Goal: Transaction & Acquisition: Purchase product/service

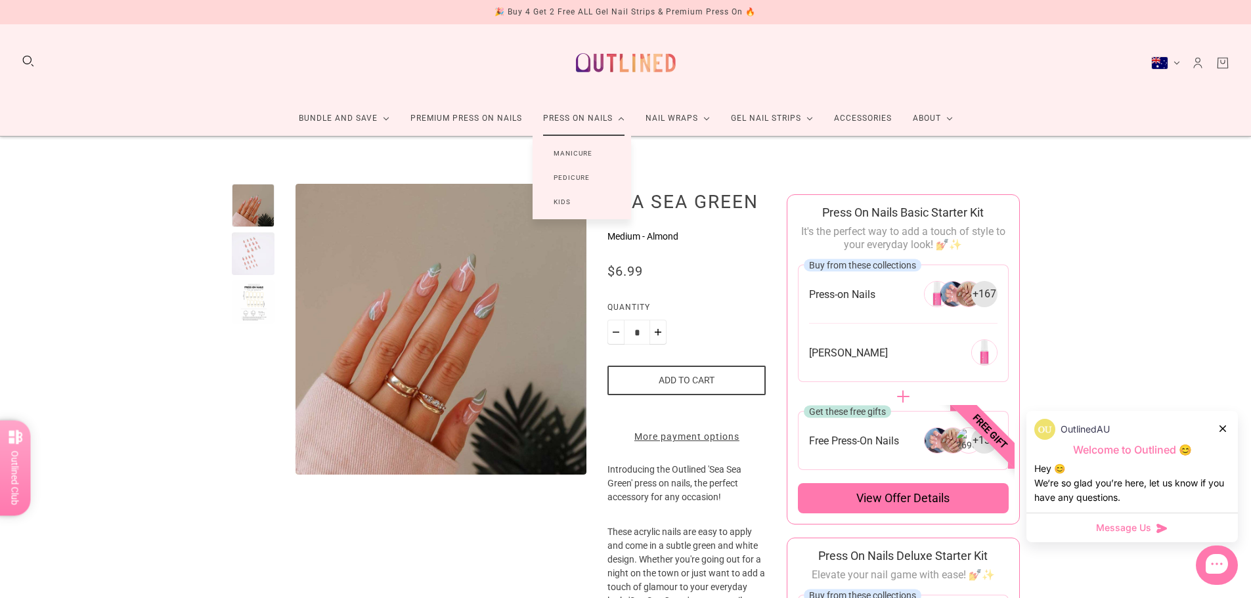
click at [597, 150] on link "Manicure" at bounding box center [573, 153] width 81 height 24
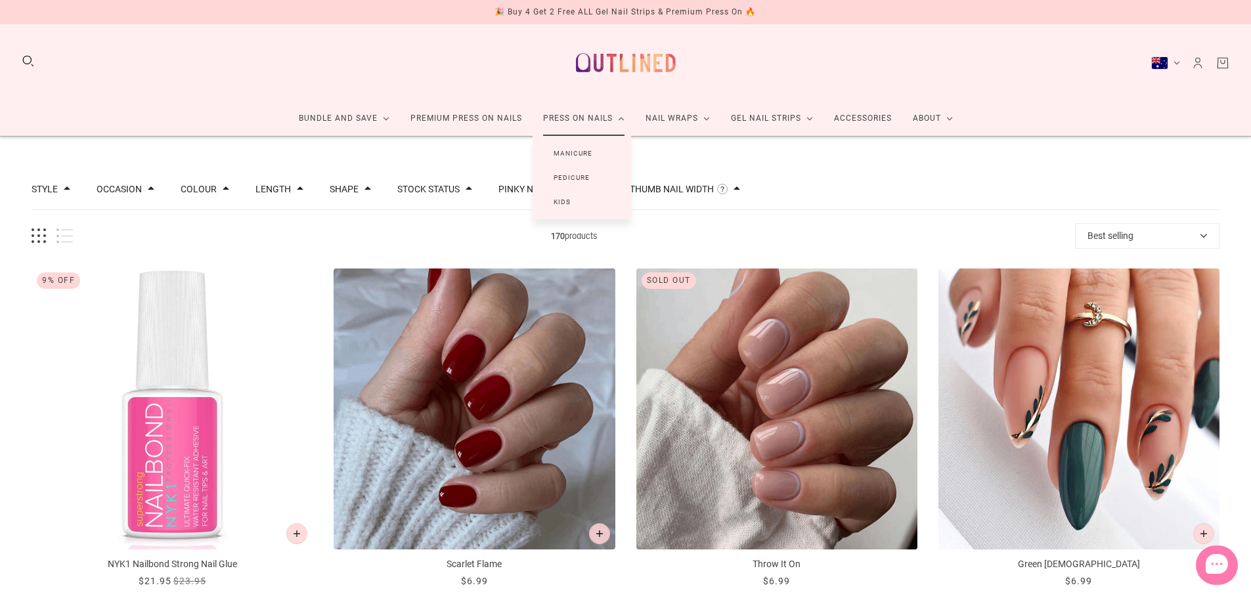
click at [590, 197] on link "Kids" at bounding box center [562, 202] width 59 height 24
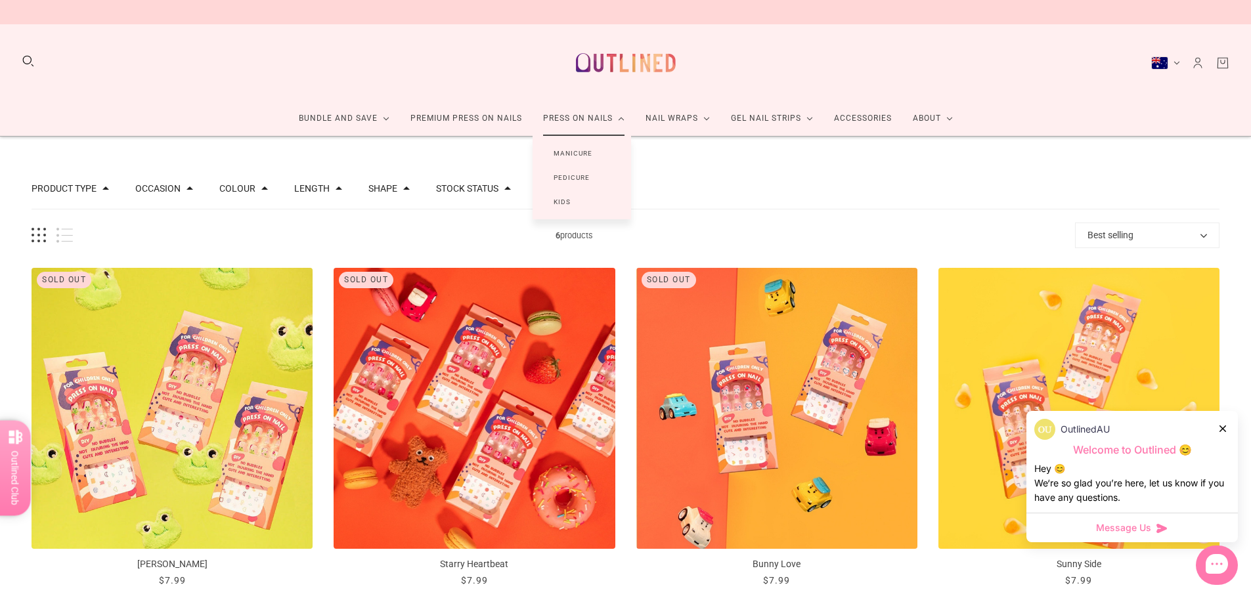
click at [561, 143] on link "Manicure" at bounding box center [573, 153] width 81 height 24
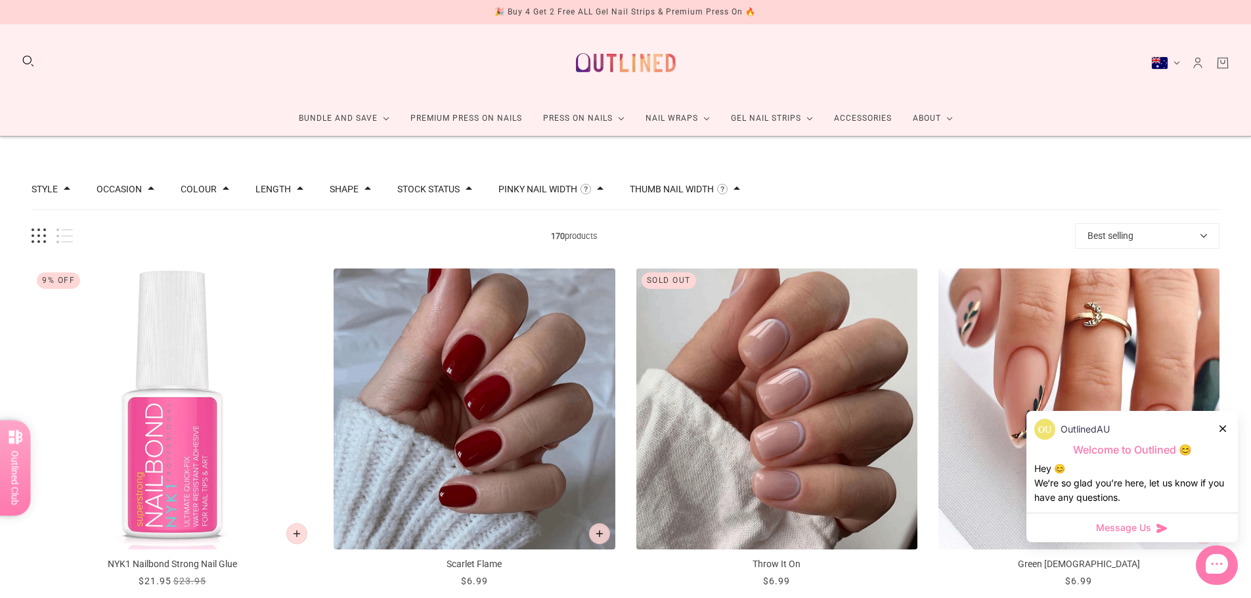
click at [1223, 428] on icon at bounding box center [1222, 429] width 7 height 7
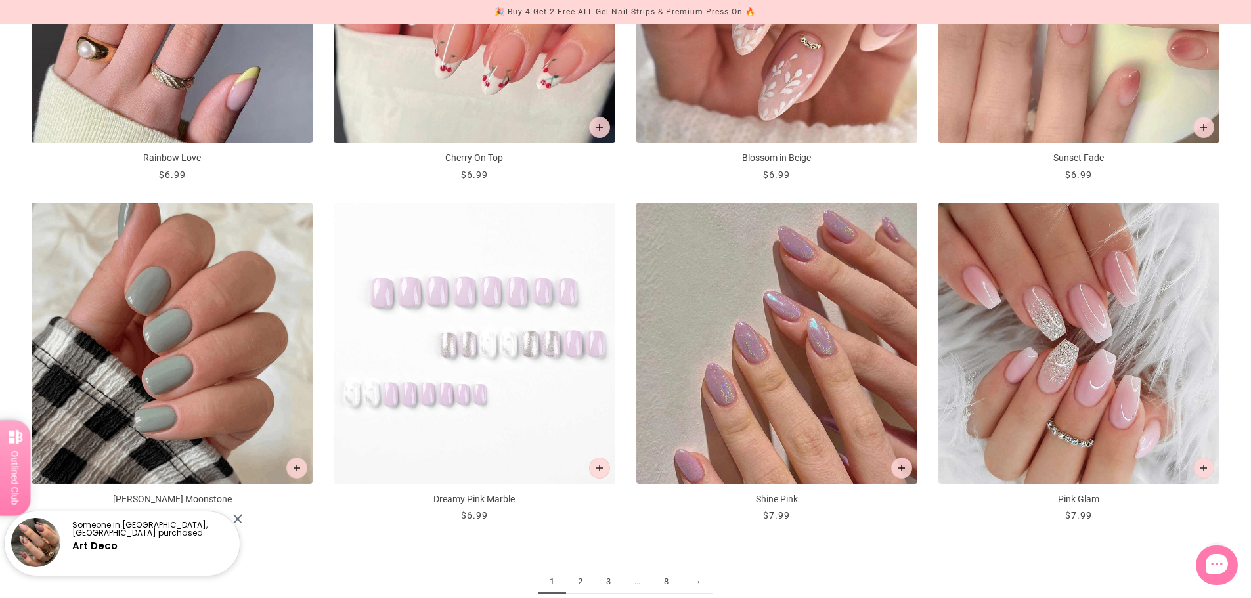
scroll to position [1970, 0]
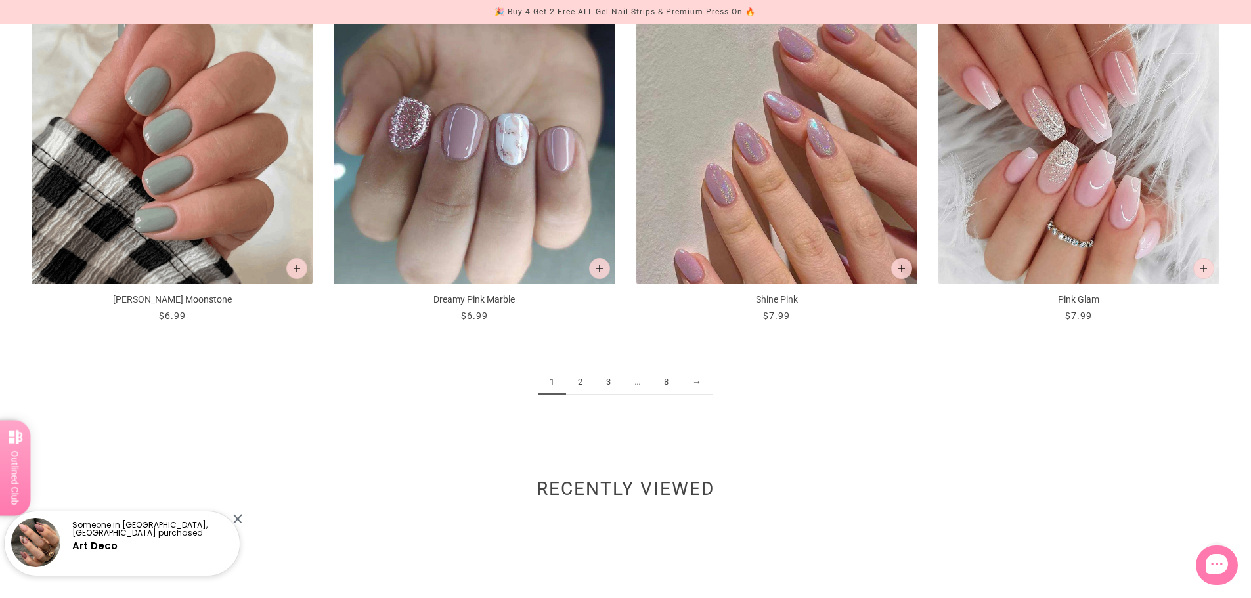
click at [581, 383] on link "2" at bounding box center [580, 382] width 28 height 24
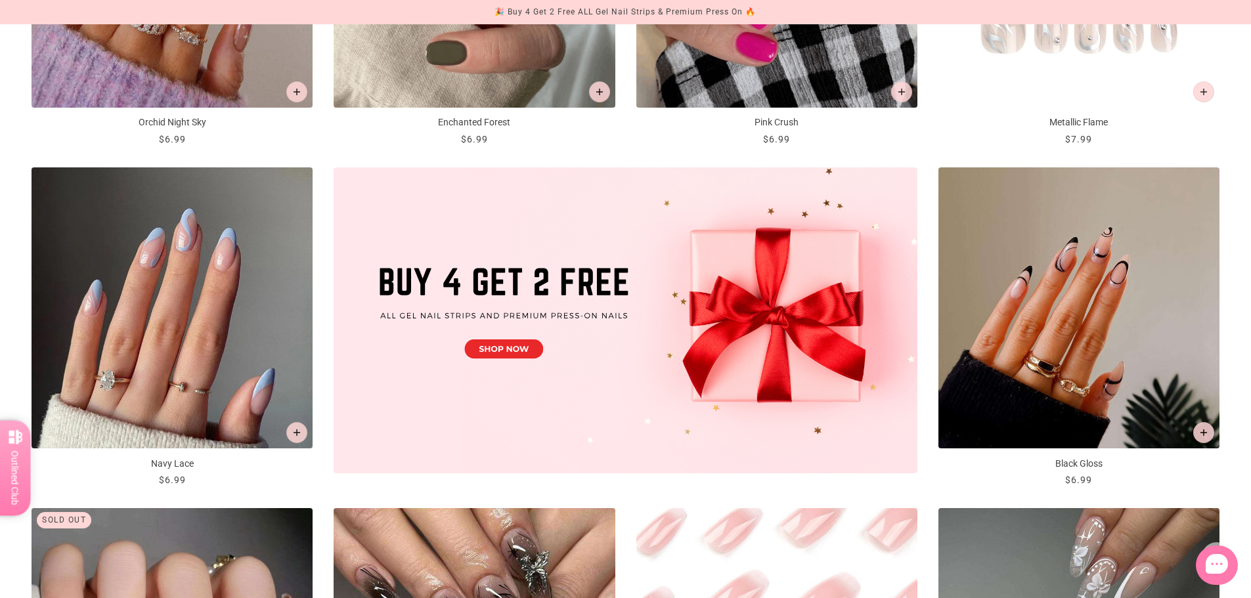
scroll to position [788, 0]
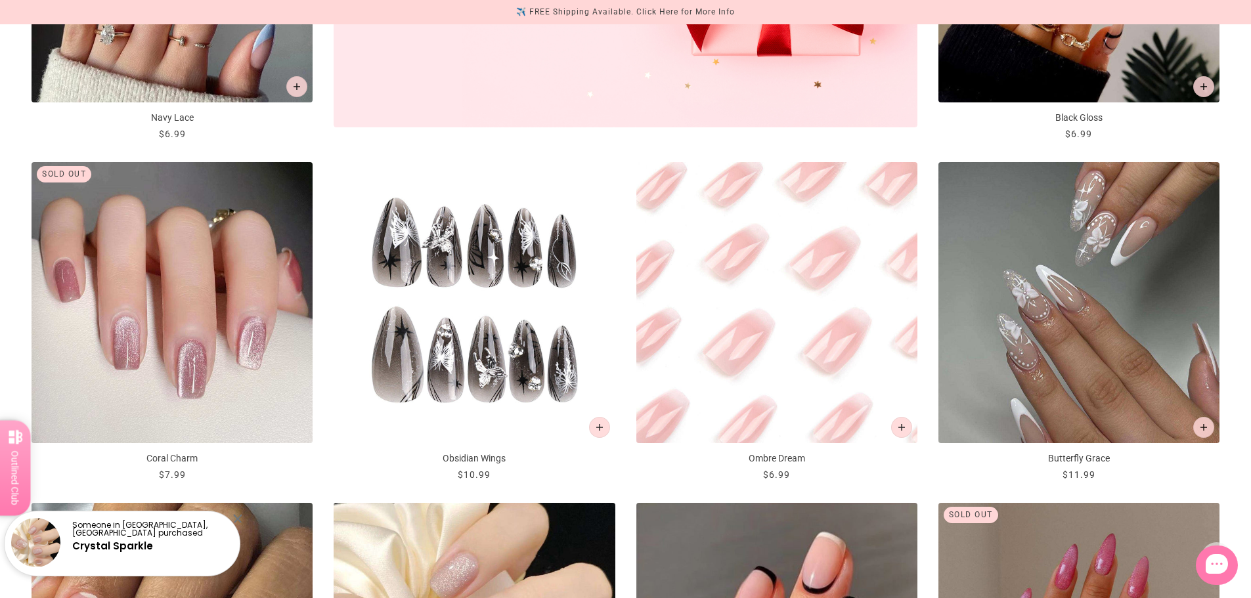
drag, startPoint x: 519, startPoint y: 318, endPoint x: 491, endPoint y: 345, distance: 38.1
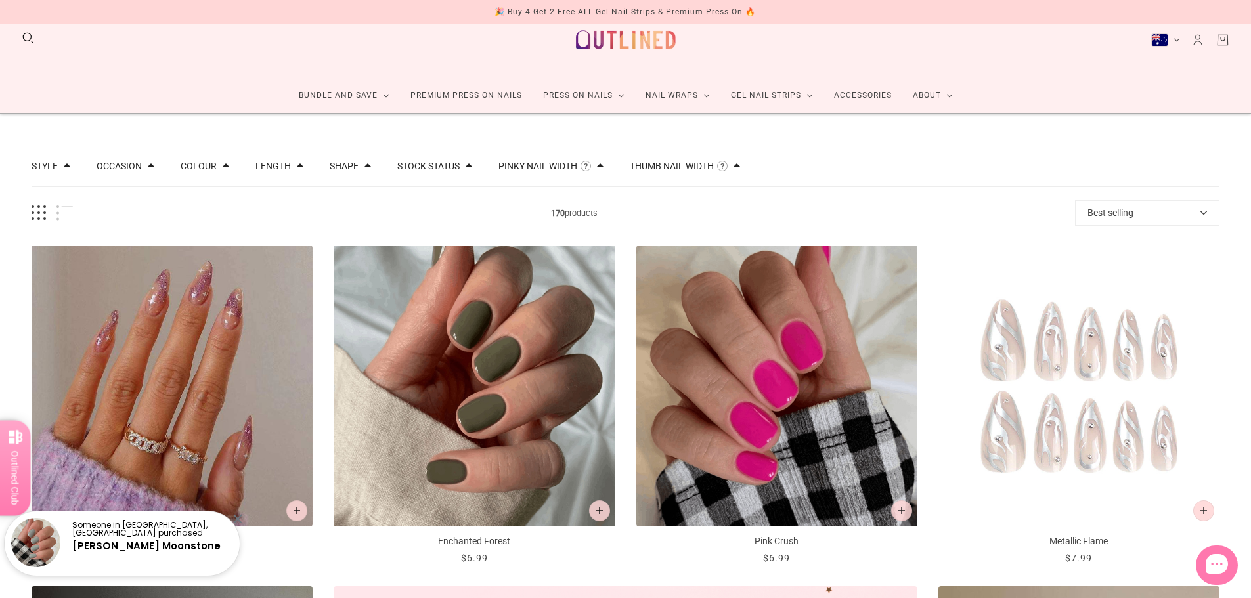
scroll to position [0, 0]
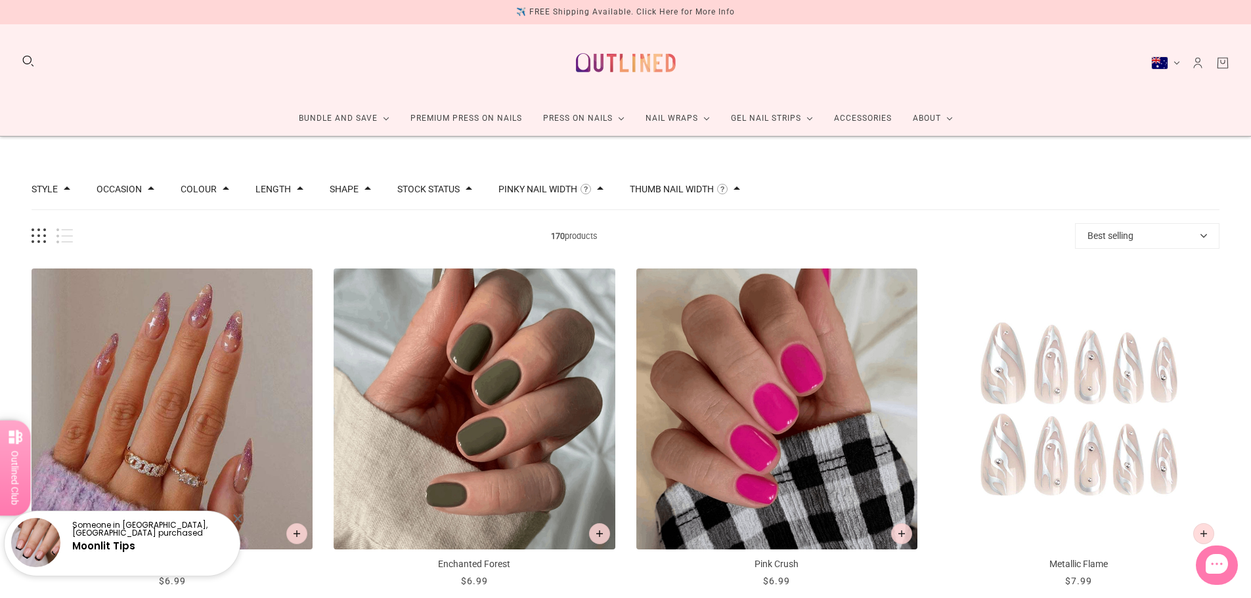
click at [1174, 54] on div "Bundle and Save Press On Nail Bundles Press On Nails Bundles Kids Press On Nail…" at bounding box center [625, 80] width 1251 height 112
click at [1179, 60] on button "Australia (AUD $)" at bounding box center [1165, 62] width 29 height 13
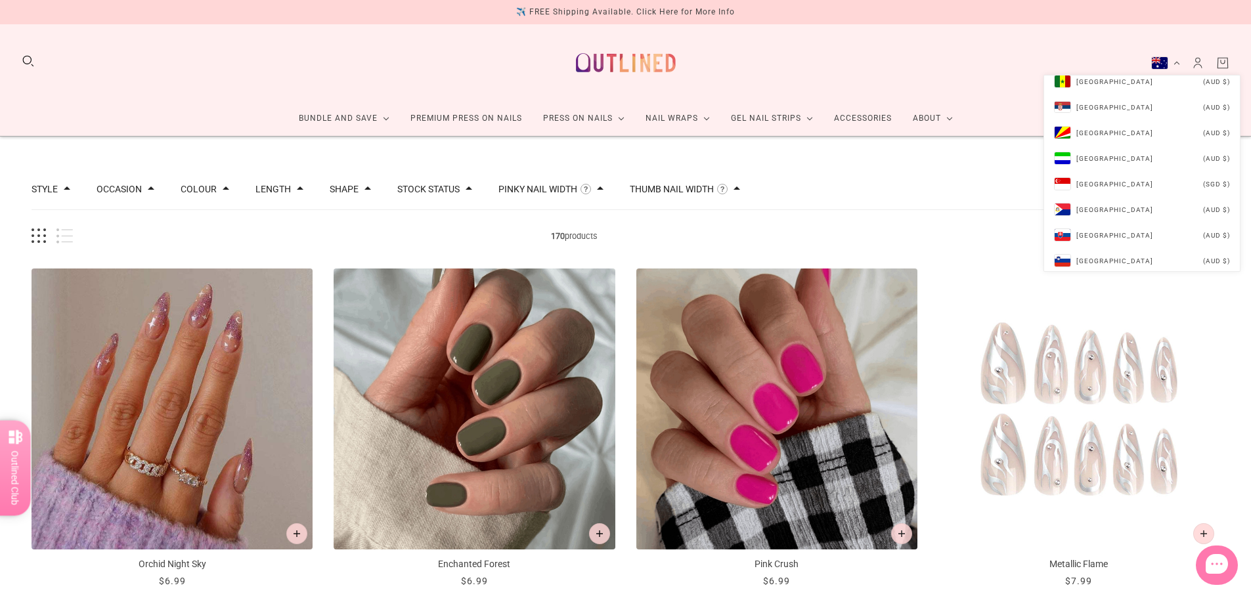
scroll to position [4597, 0]
click at [1125, 155] on li "Singapore (SGD $)" at bounding box center [1142, 158] width 196 height 26
